Goal: Book appointment/travel/reservation

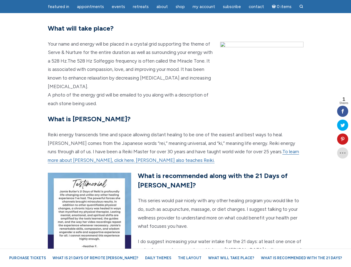
scroll to position [1197, 0]
click at [175, 133] on p "Reiki energy transcends time and space allowing distant healing to be one of th…" at bounding box center [175, 147] width 255 height 34
click at [90, 7] on span "Appointments" at bounding box center [90, 6] width 27 height 5
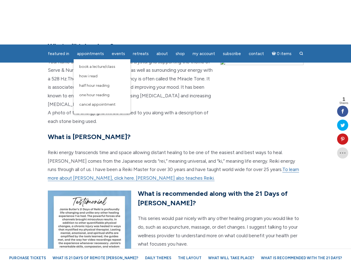
click at [118, 51] on span "Events" at bounding box center [118, 53] width 13 height 5
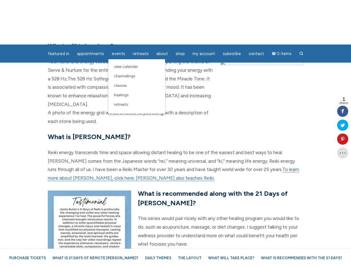
click at [162, 7] on div "featured in featured in Memes Appointments Book a Lecture/Class How I Read Half…" at bounding box center [175, 4] width 351 height 9
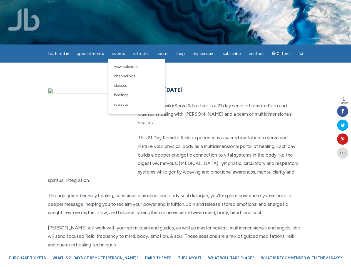
click at [204, 7] on div "featured in featured in Memes Appointments Book a Lecture/Class How I Read Half…" at bounding box center [175, 4] width 351 height 9
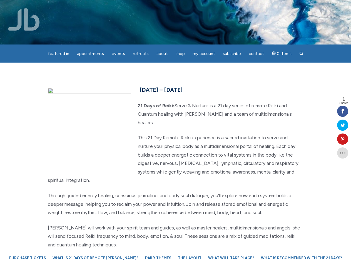
click at [342, 139] on icon at bounding box center [342, 139] width 11 height 4
